Goal: Task Accomplishment & Management: Complete application form

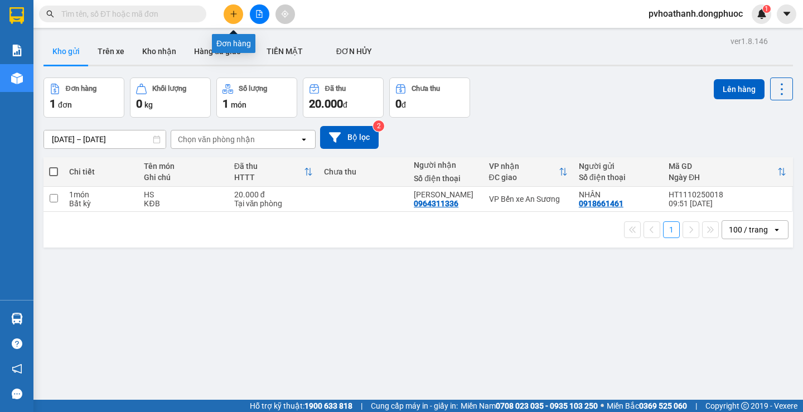
click at [236, 14] on icon "plus" at bounding box center [234, 14] width 8 height 8
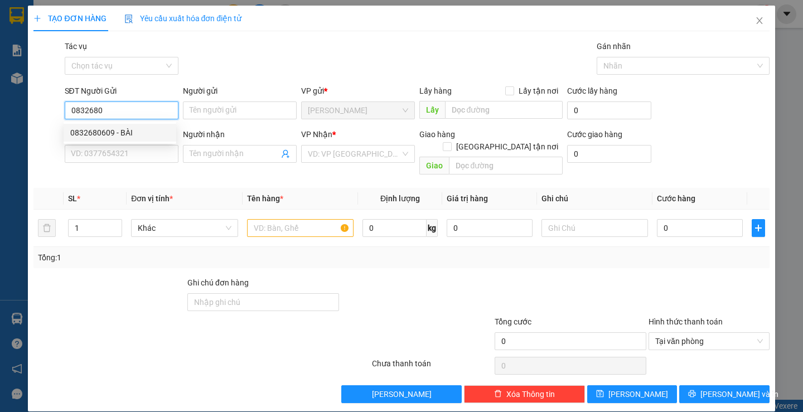
click at [105, 134] on div "0832680609 - BÀI" at bounding box center [119, 133] width 99 height 12
type input "0832680609"
type input "BÀI"
type input "0949142540"
type input "NHÂN"
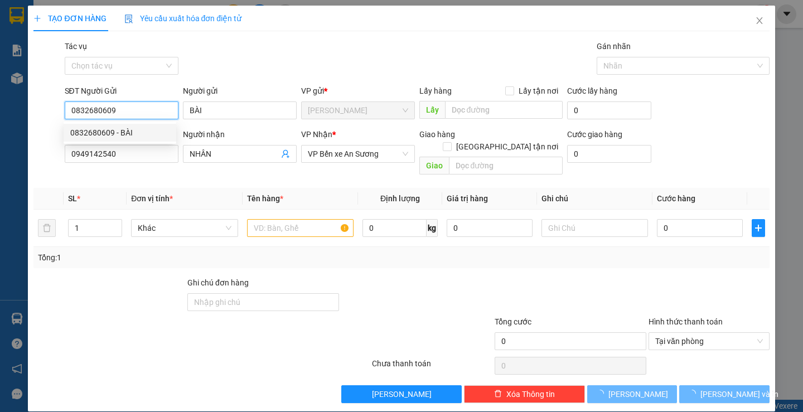
type input "20.000"
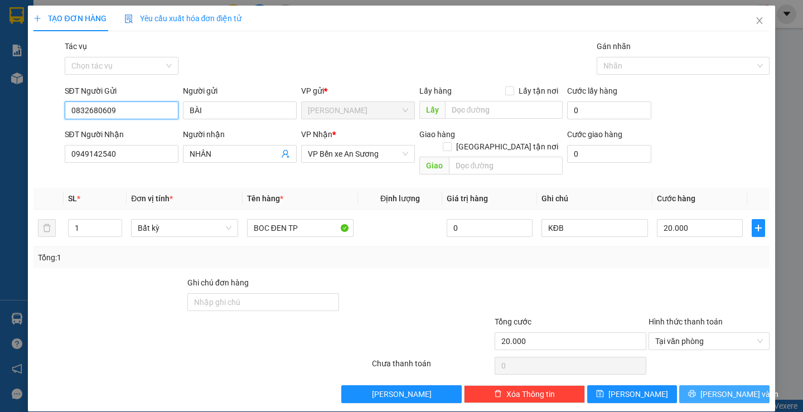
type input "0832680609"
click at [726, 388] on span "[PERSON_NAME] và In" at bounding box center [739, 394] width 78 height 12
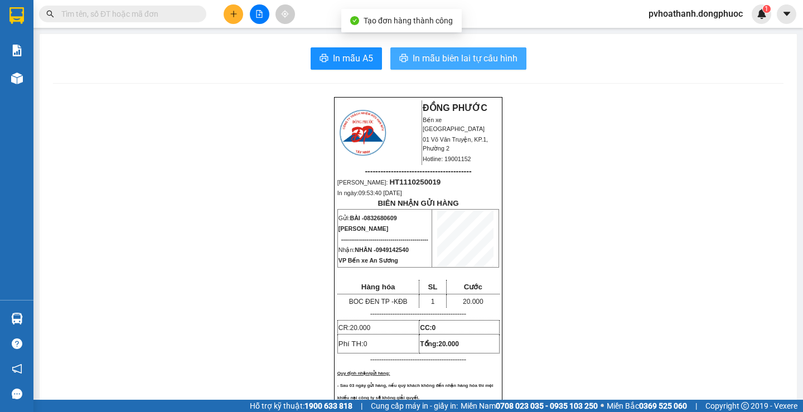
click at [443, 60] on span "In mẫu biên lai tự cấu hình" at bounding box center [465, 58] width 105 height 14
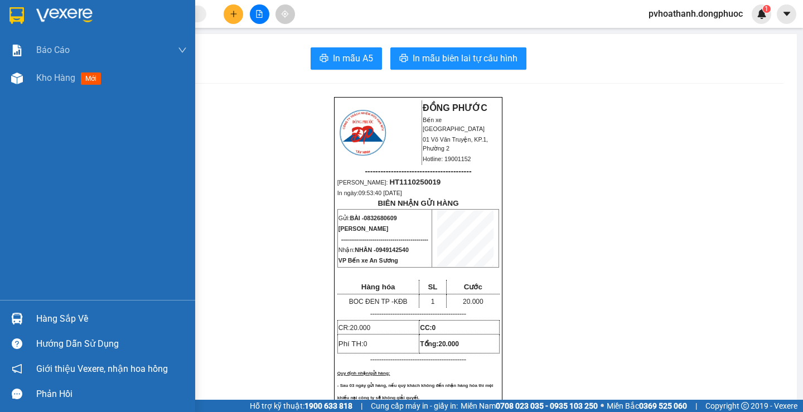
click at [20, 12] on img at bounding box center [16, 15] width 14 height 17
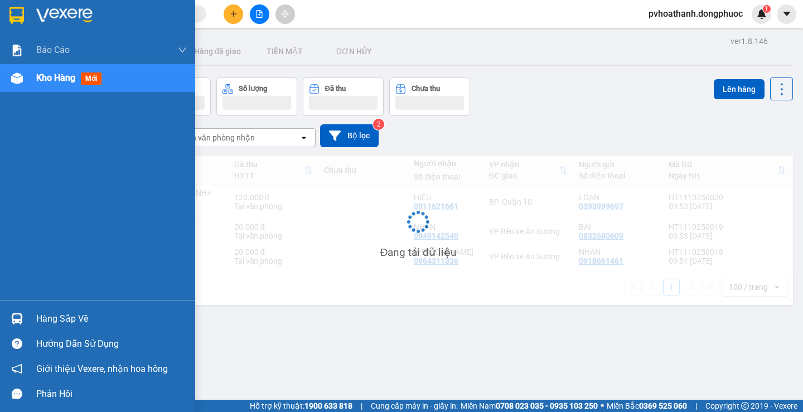
click at [69, 325] on div "Hàng sắp về" at bounding box center [111, 319] width 151 height 17
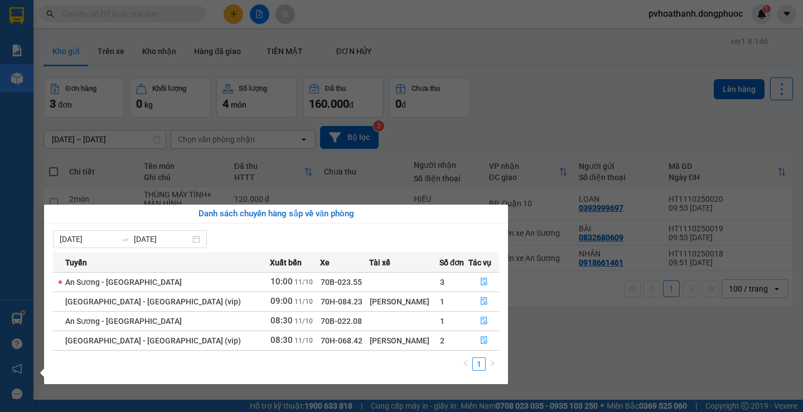
click at [550, 100] on section "Kết quả tìm kiếm ( 0 ) Bộ lọc No Data pvhoathanh.dongphuoc 1 Báo cáo Mẫu 1: Báo…" at bounding box center [401, 206] width 803 height 412
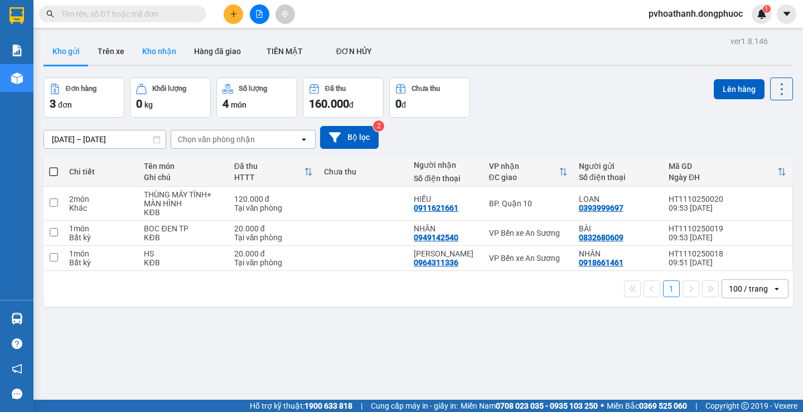
click at [154, 51] on button "Kho nhận" at bounding box center [159, 51] width 52 height 27
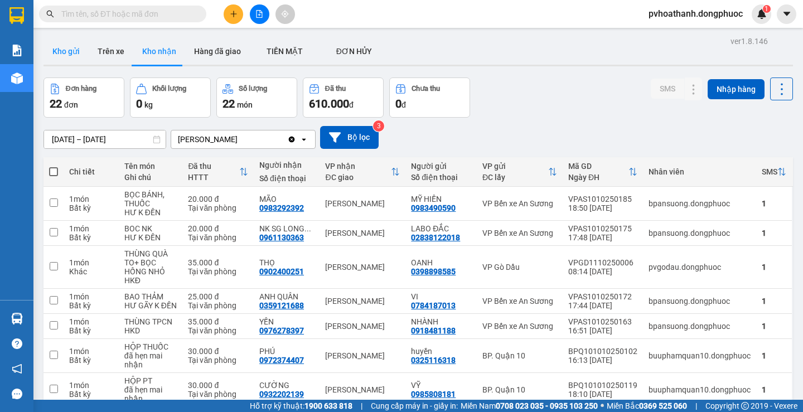
click at [64, 49] on button "Kho gửi" at bounding box center [65, 51] width 45 height 27
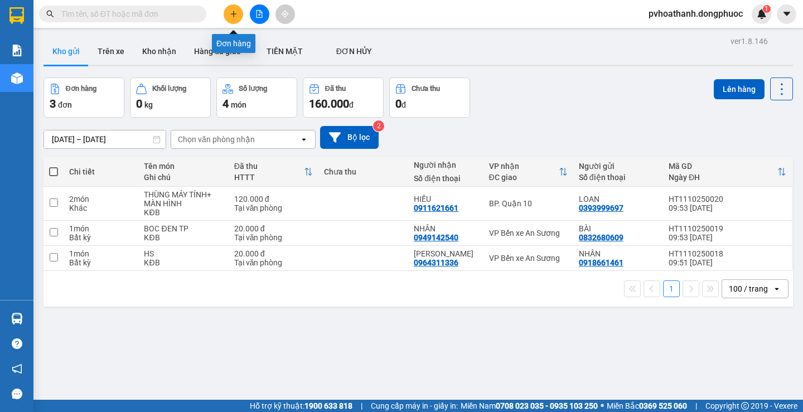
click at [232, 11] on icon "plus" at bounding box center [234, 14] width 8 height 8
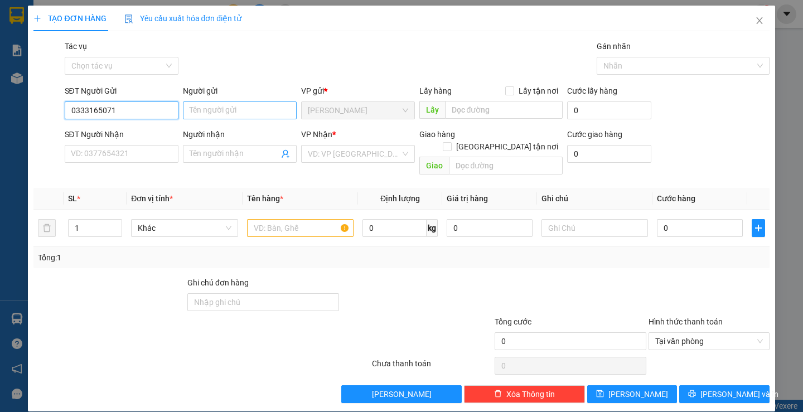
type input "0333165071"
click at [228, 110] on input "Người gửi" at bounding box center [240, 110] width 114 height 18
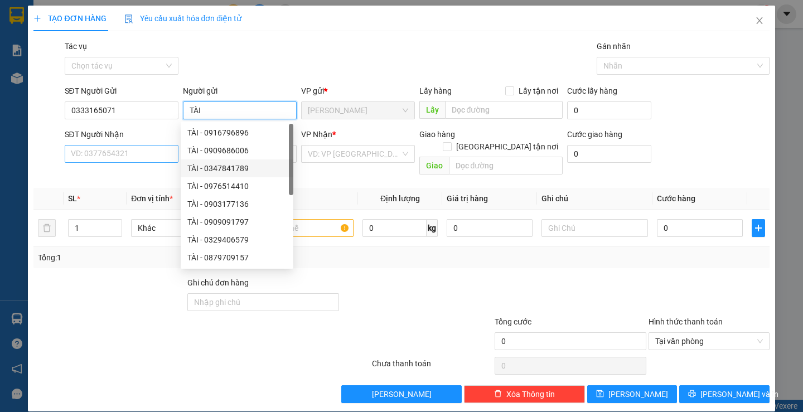
type input "TÀI"
click at [100, 154] on input "SĐT Người Nhận" at bounding box center [122, 154] width 114 height 18
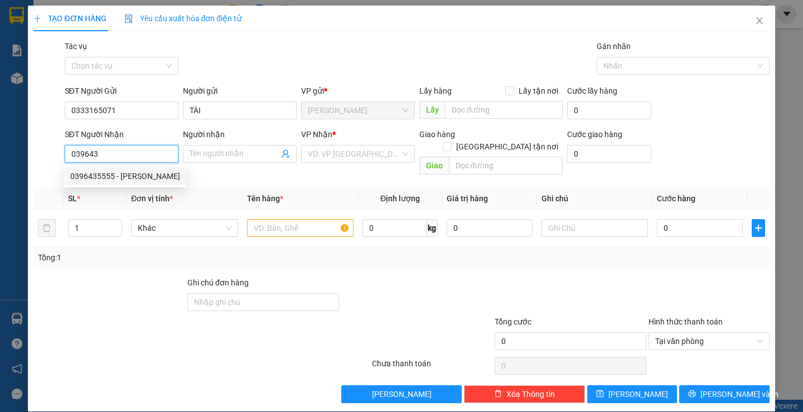
click at [147, 176] on div "0396435555 - [PERSON_NAME]" at bounding box center [125, 176] width 110 height 12
type input "0396435555"
type input "TUẤN GIA"
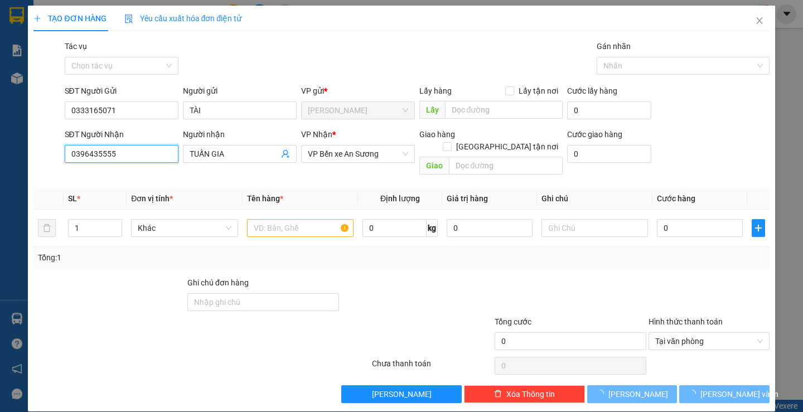
type input "30.000"
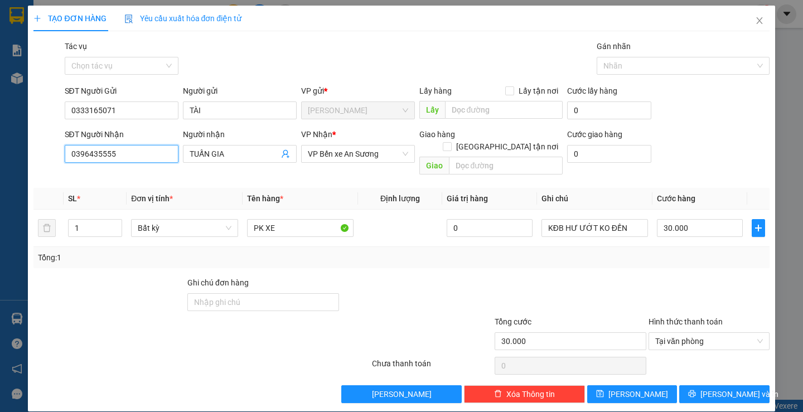
click at [402, 111] on span "[PERSON_NAME]" at bounding box center [358, 110] width 100 height 17
type input "0396435555"
click at [702, 221] on input "30.000" at bounding box center [700, 228] width 86 height 18
type input "2"
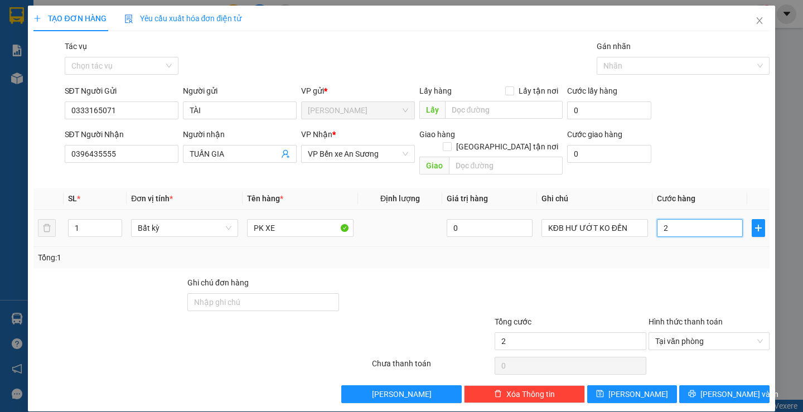
type input "20"
type input "200"
type input "2.000"
type input "20.000"
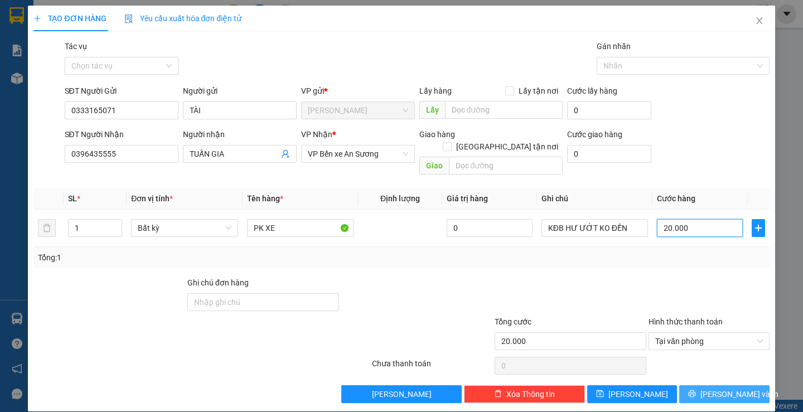
type input "20.000"
click at [690, 385] on button "[PERSON_NAME] và In" at bounding box center [724, 394] width 90 height 18
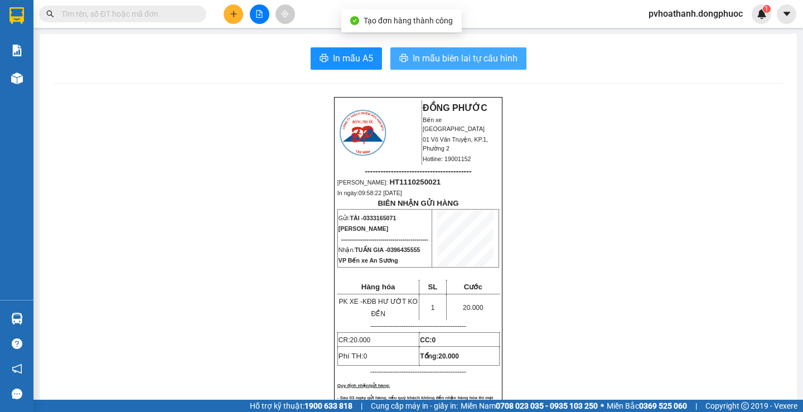
click at [471, 56] on span "In mẫu biên lai tự cấu hình" at bounding box center [465, 58] width 105 height 14
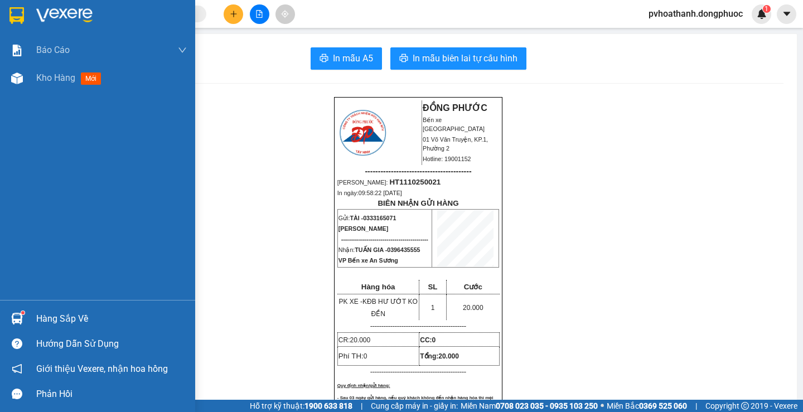
click at [69, 319] on div "Hàng sắp về" at bounding box center [111, 319] width 151 height 17
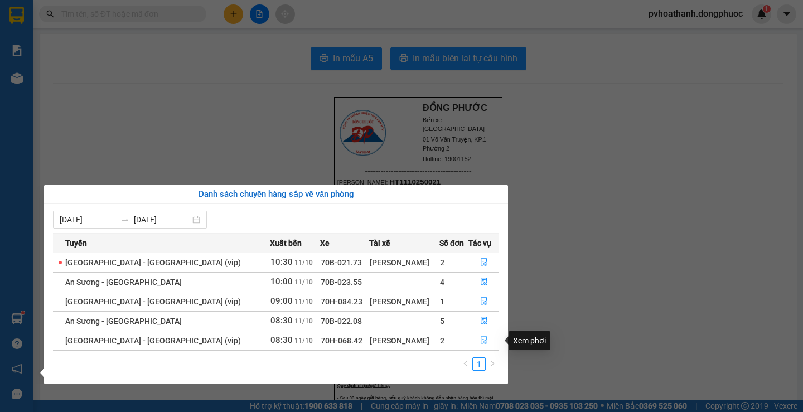
click at [481, 339] on icon "file-done" at bounding box center [484, 340] width 8 height 8
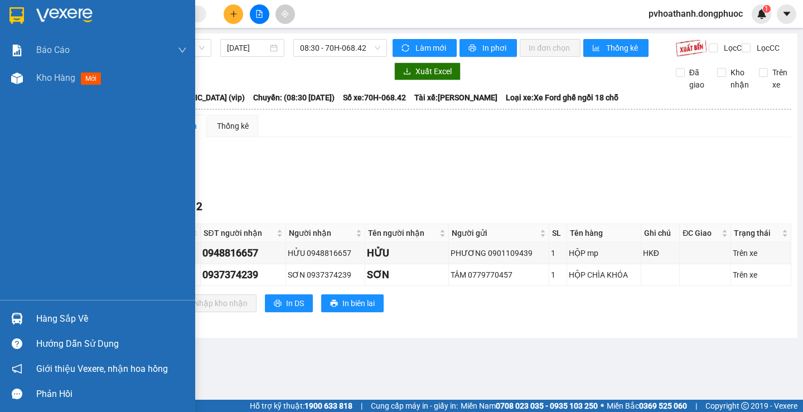
click at [14, 13] on img at bounding box center [16, 15] width 14 height 17
